Goal: Contribute content: Add original content to the website for others to see

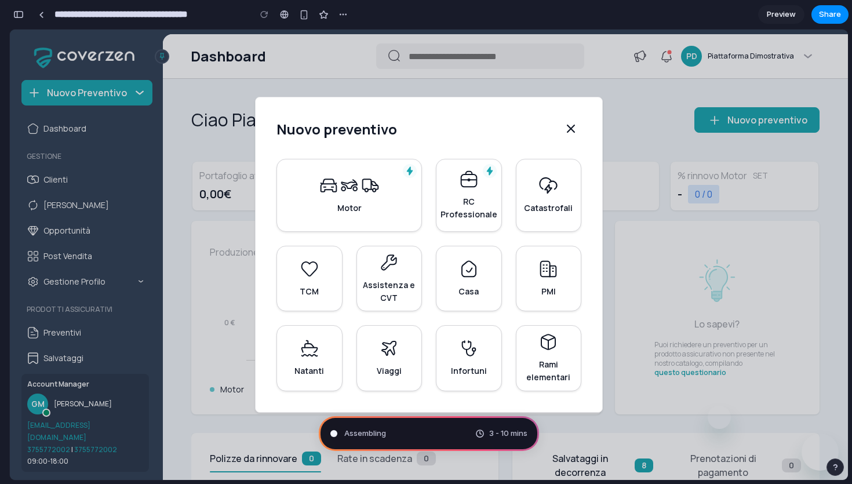
type input "**********"
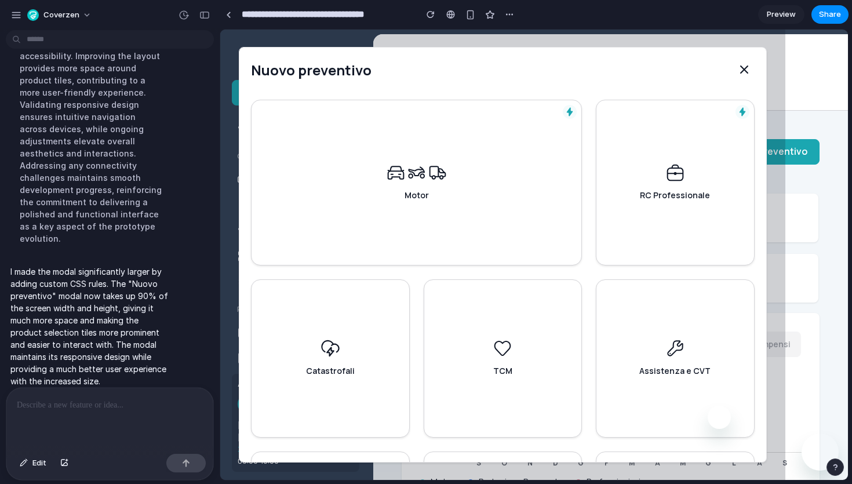
scroll to position [1, 0]
click at [106, 412] on p at bounding box center [110, 405] width 186 height 14
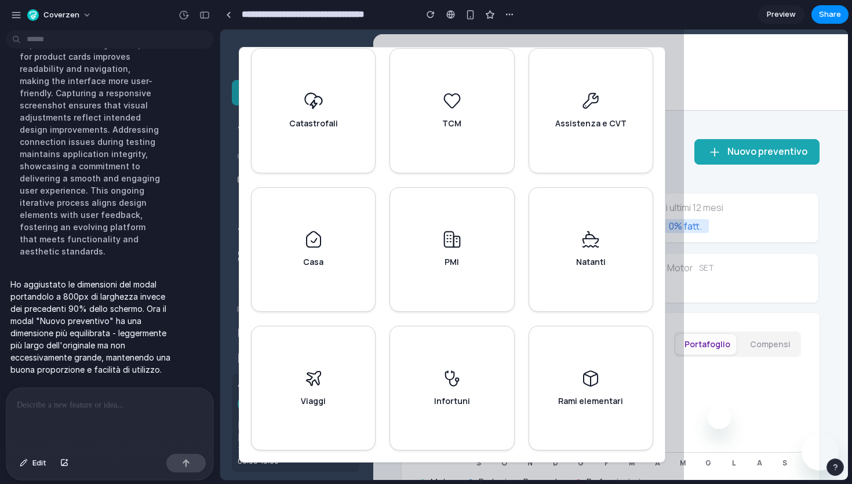
scroll to position [0, 0]
